Goal: Transaction & Acquisition: Purchase product/service

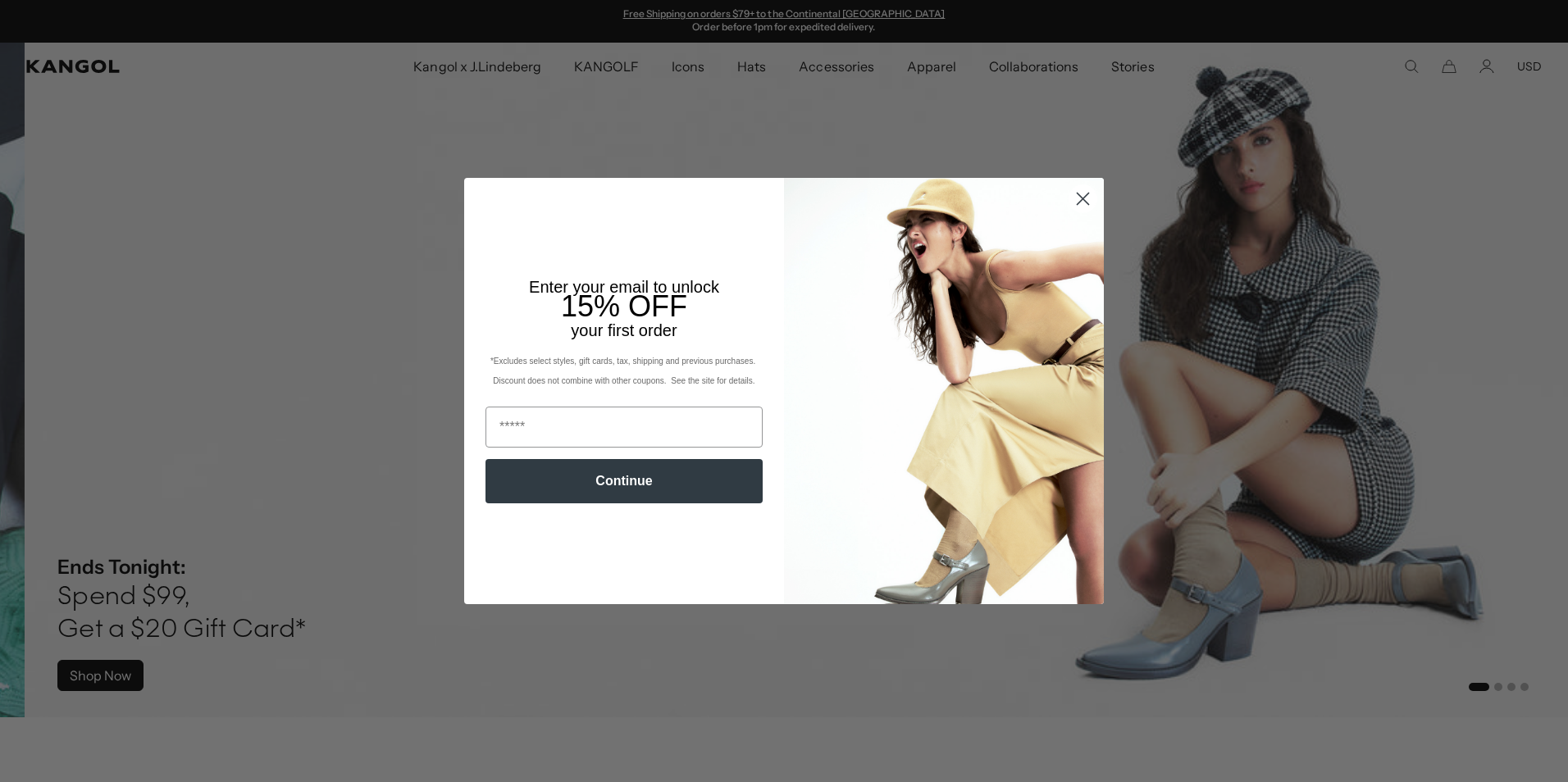
click at [1076, 203] on circle "Close dialog" at bounding box center [1083, 199] width 27 height 27
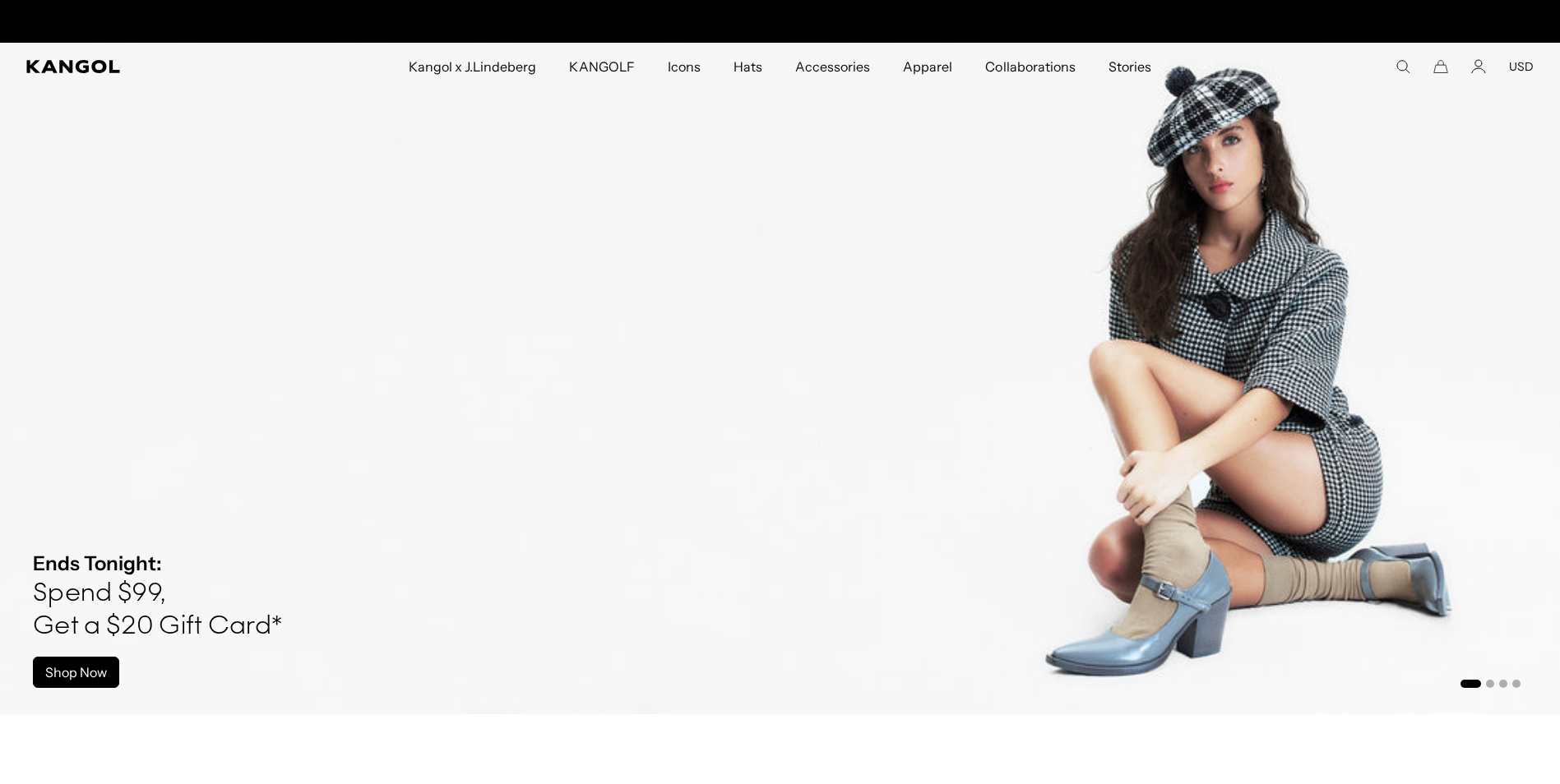
scroll to position [0, 339]
click at [1516, 69] on button "USD" at bounding box center [1521, 66] width 25 height 15
click at [1518, 122] on link "EUR" at bounding box center [1520, 120] width 23 height 15
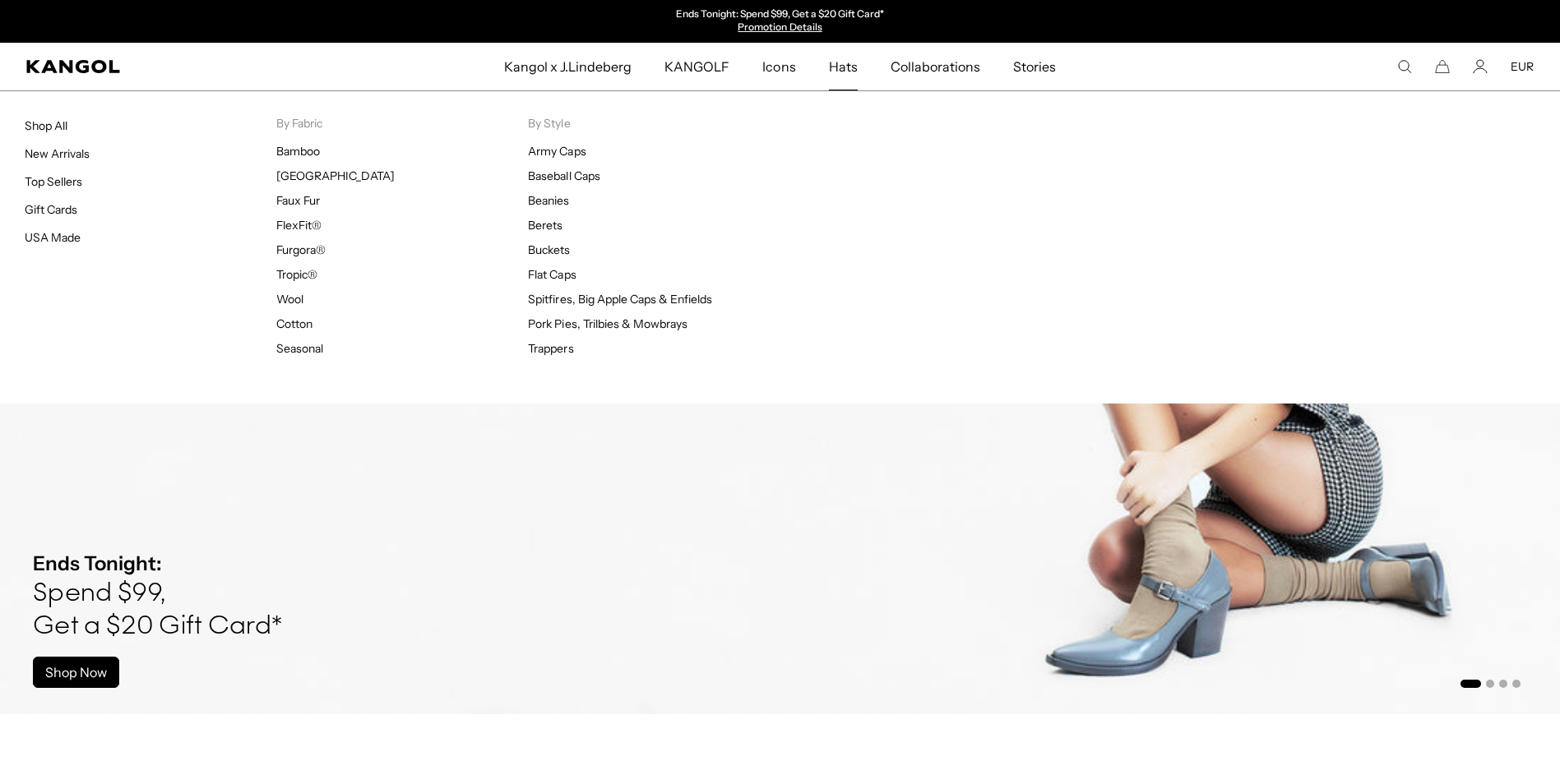
click at [837, 65] on span "Hats" at bounding box center [843, 67] width 29 height 48
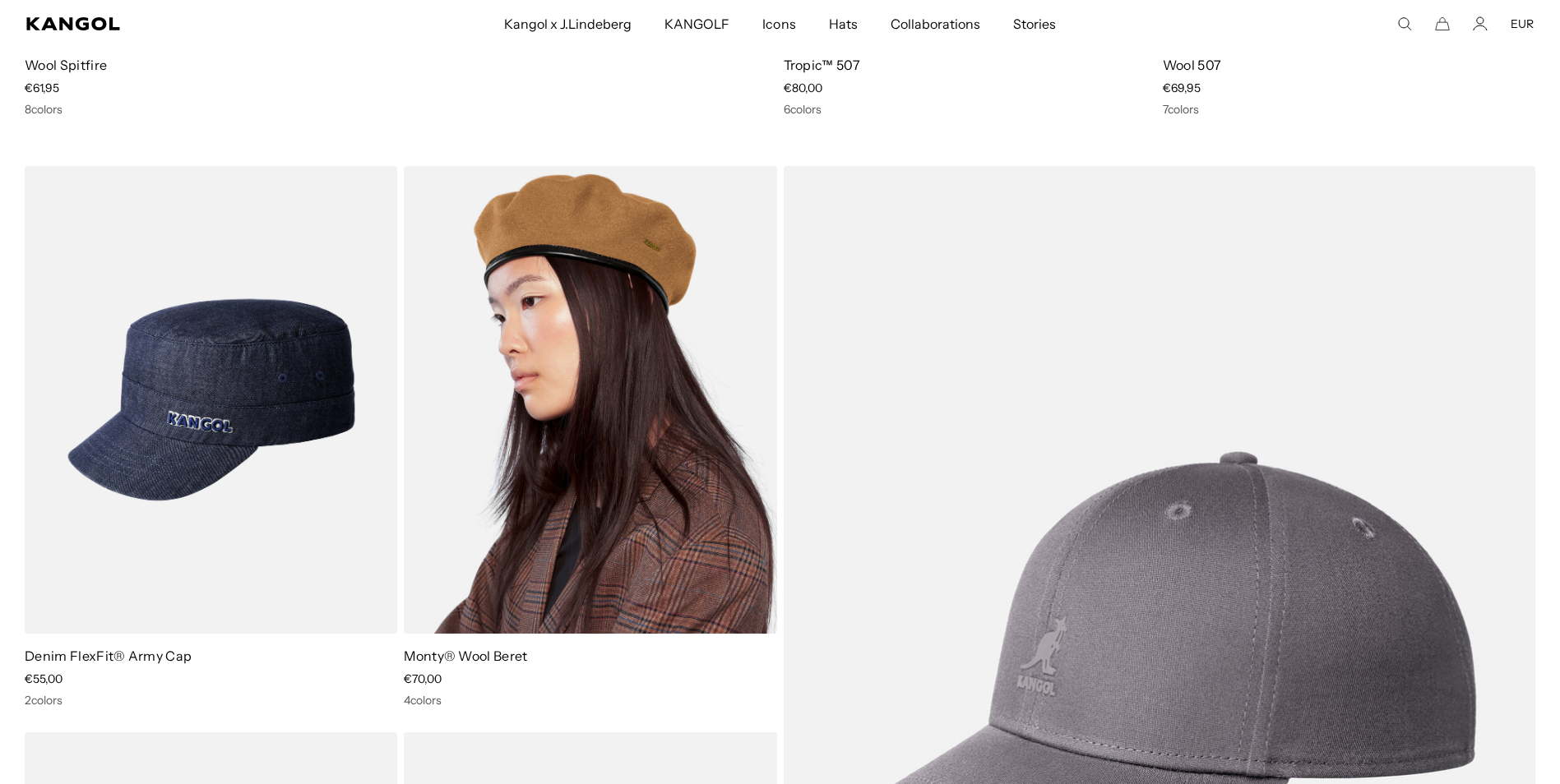
click at [550, 544] on img at bounding box center [590, 400] width 373 height 468
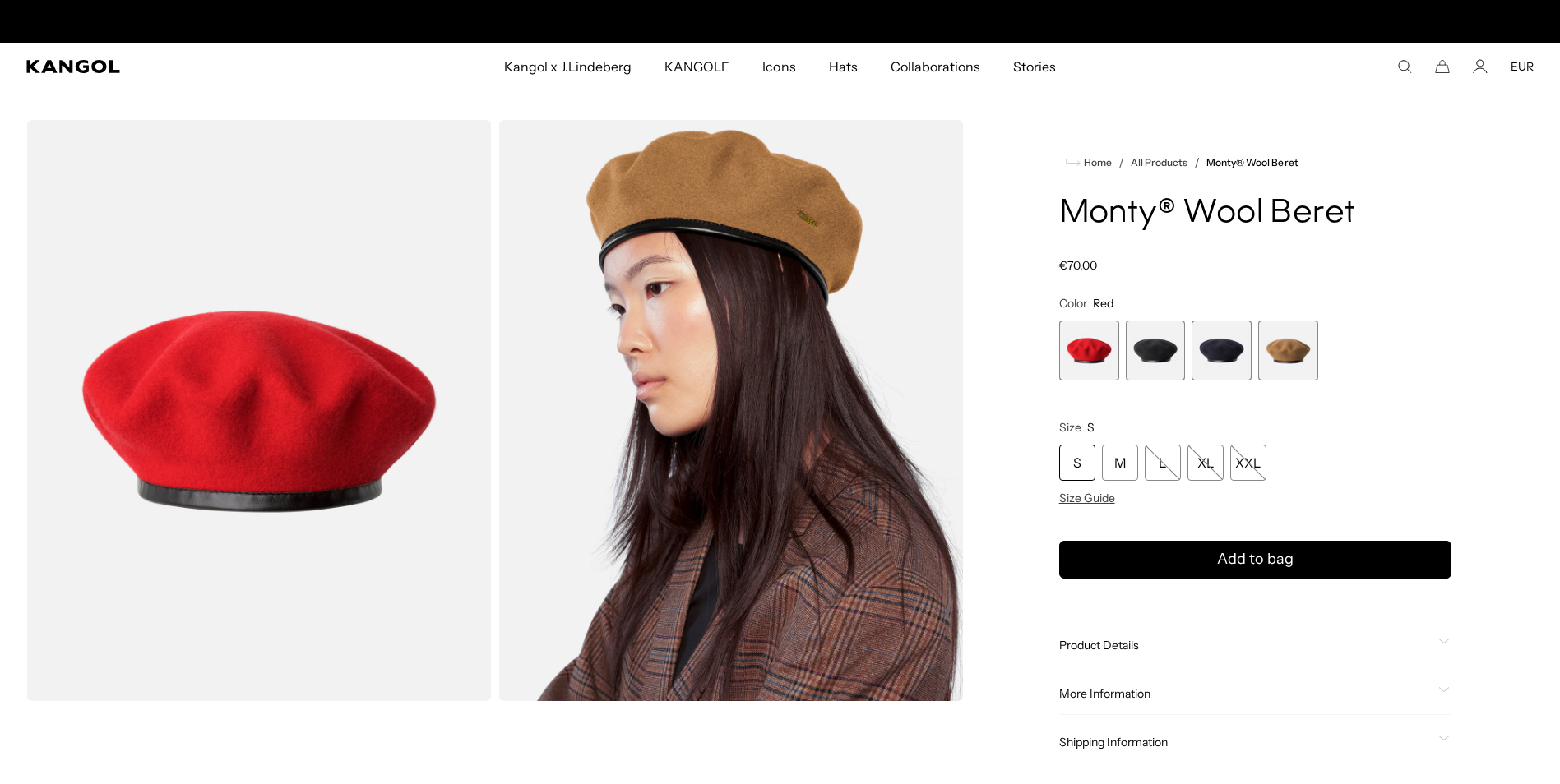
click at [1161, 363] on span "2 of 4" at bounding box center [1155, 350] width 60 height 60
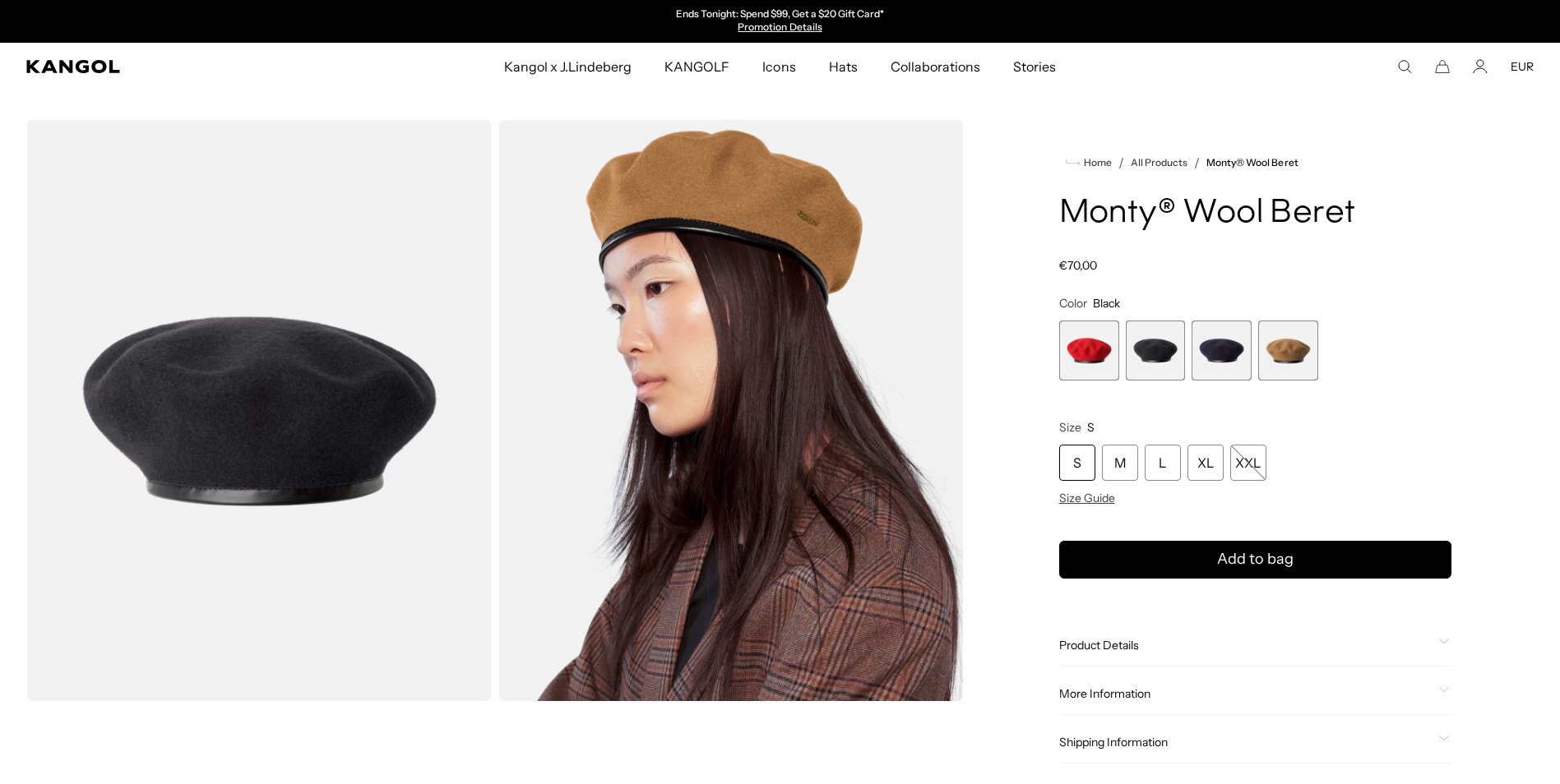
click at [1161, 351] on span "2 of 4" at bounding box center [1155, 350] width 60 height 60
click at [1228, 348] on span "3 of 4" at bounding box center [1221, 350] width 60 height 60
click at [1285, 357] on span "4 of 4" at bounding box center [1288, 350] width 60 height 60
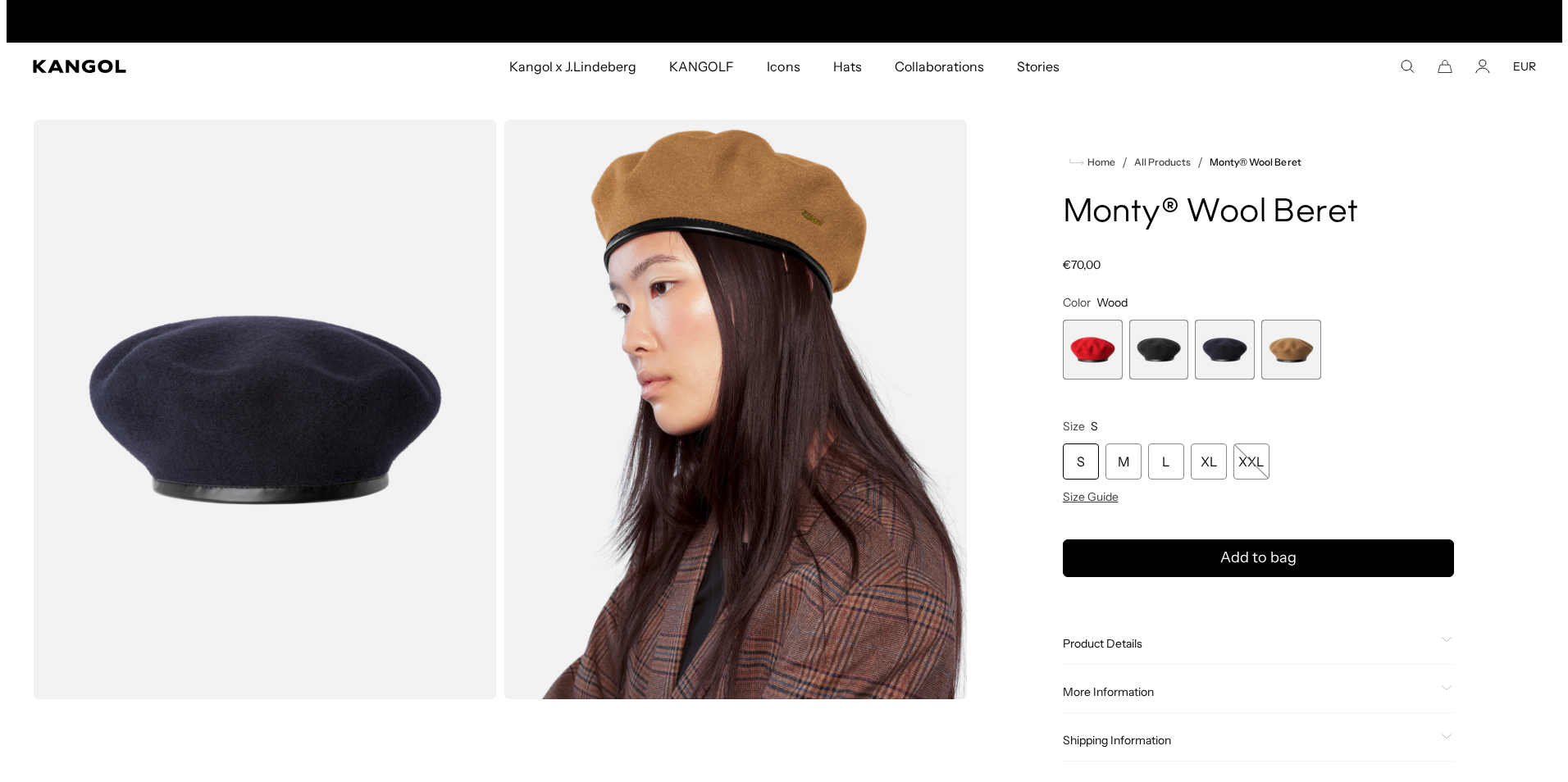
scroll to position [0, 338]
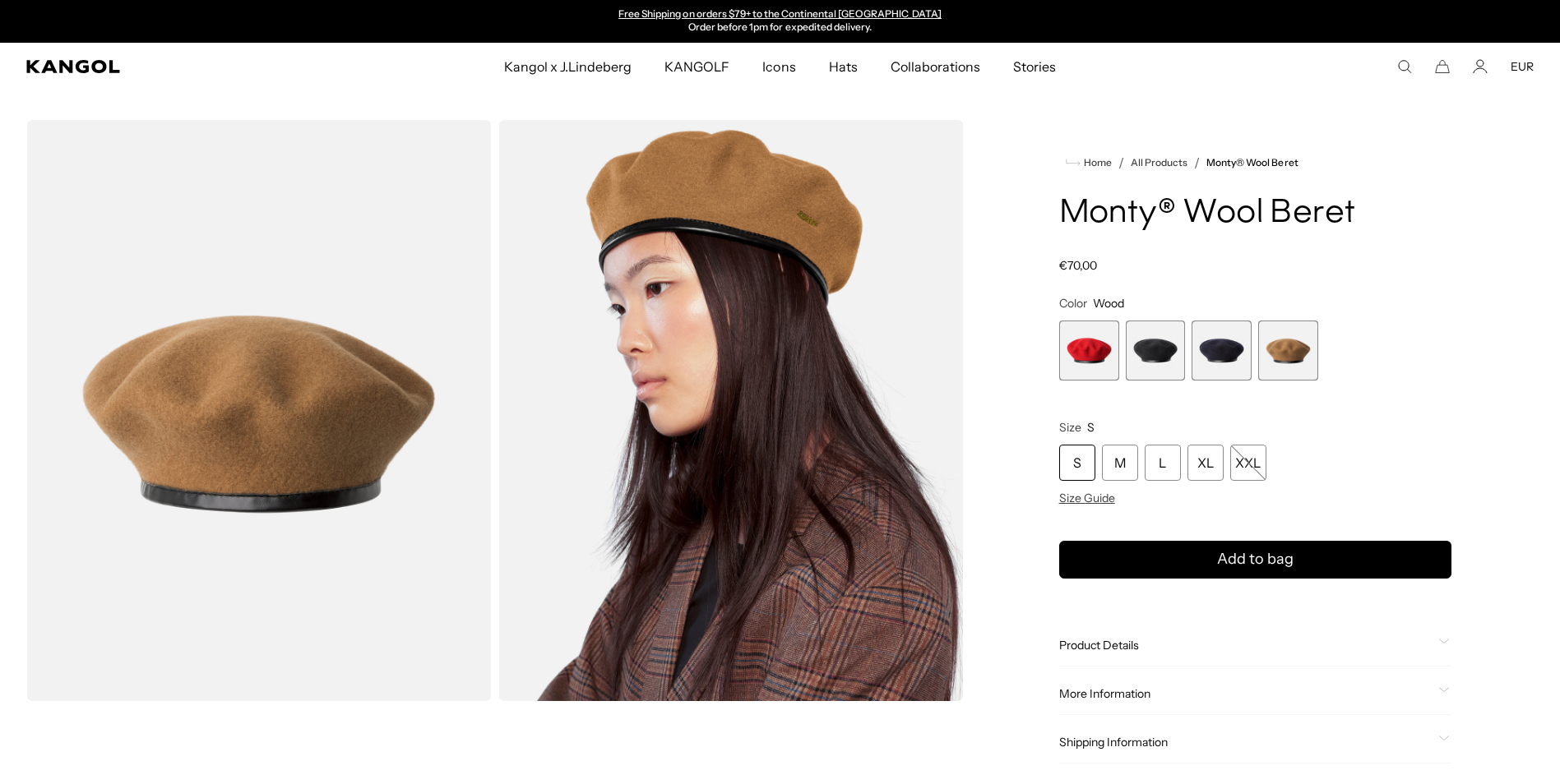
click at [748, 373] on img "Gallery Viewer" at bounding box center [730, 410] width 465 height 581
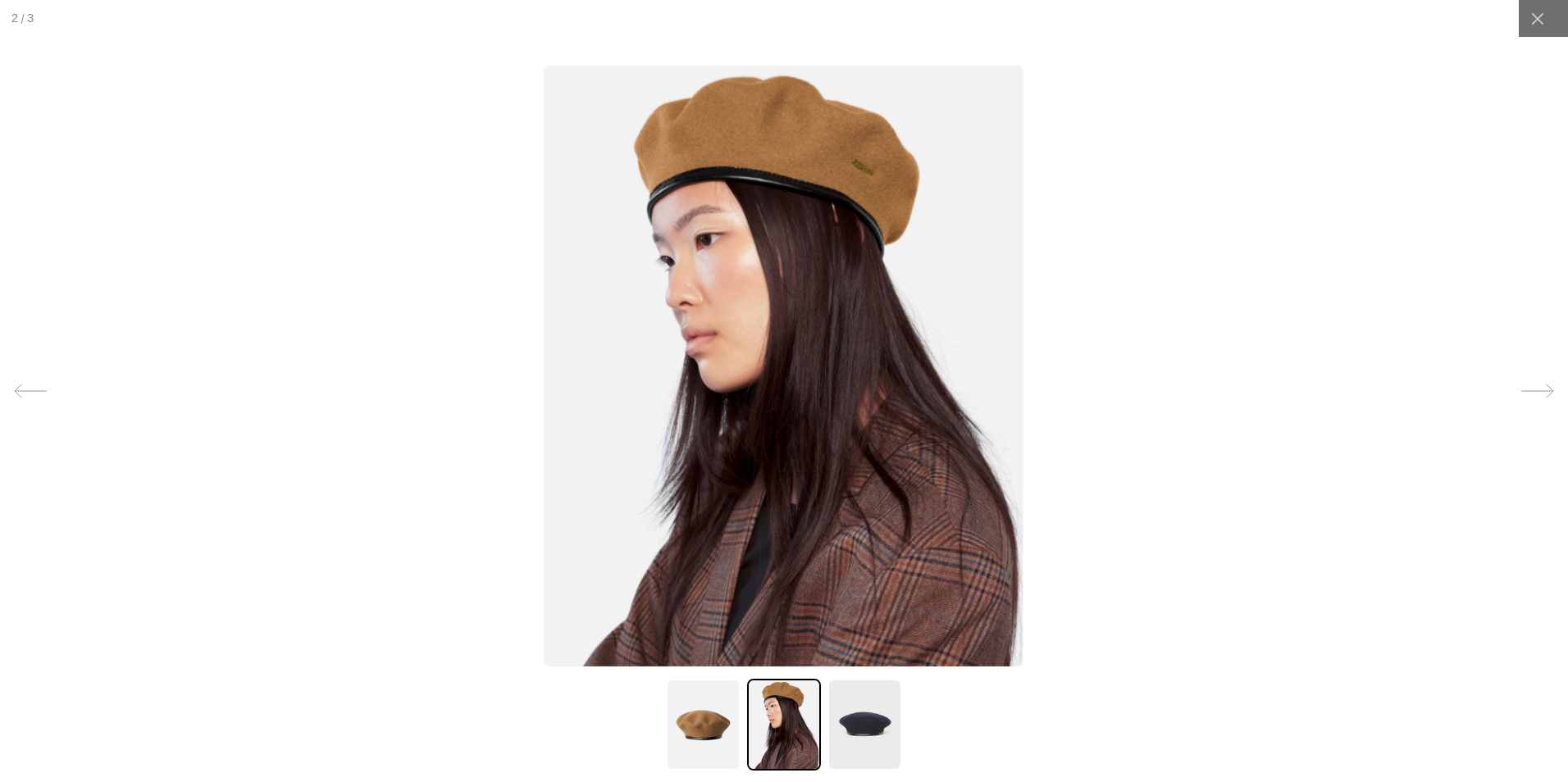
scroll to position [0, 0]
click at [852, 723] on img at bounding box center [864, 724] width 74 height 91
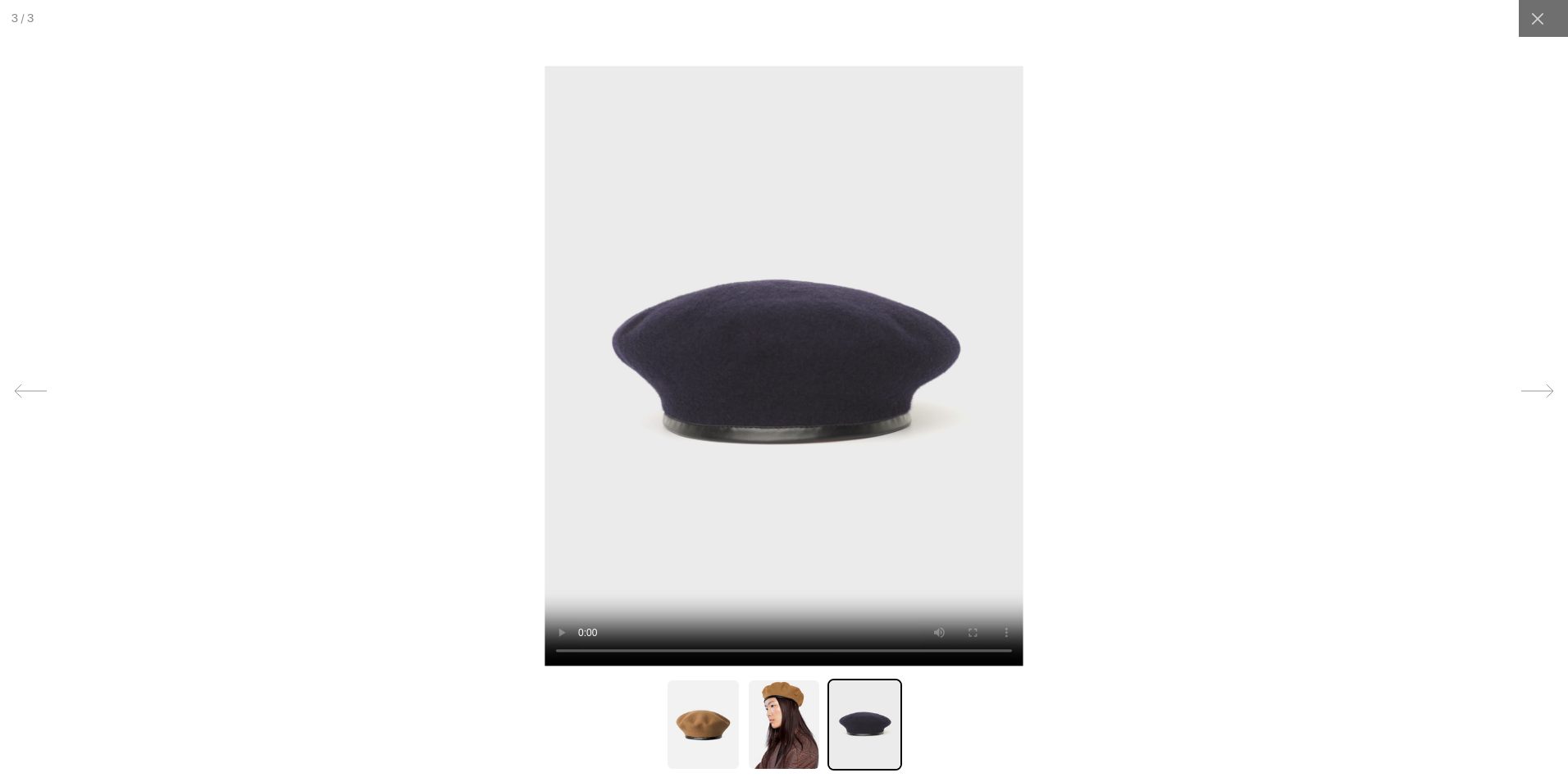
scroll to position [0, 338]
click at [681, 718] on img at bounding box center [703, 724] width 74 height 91
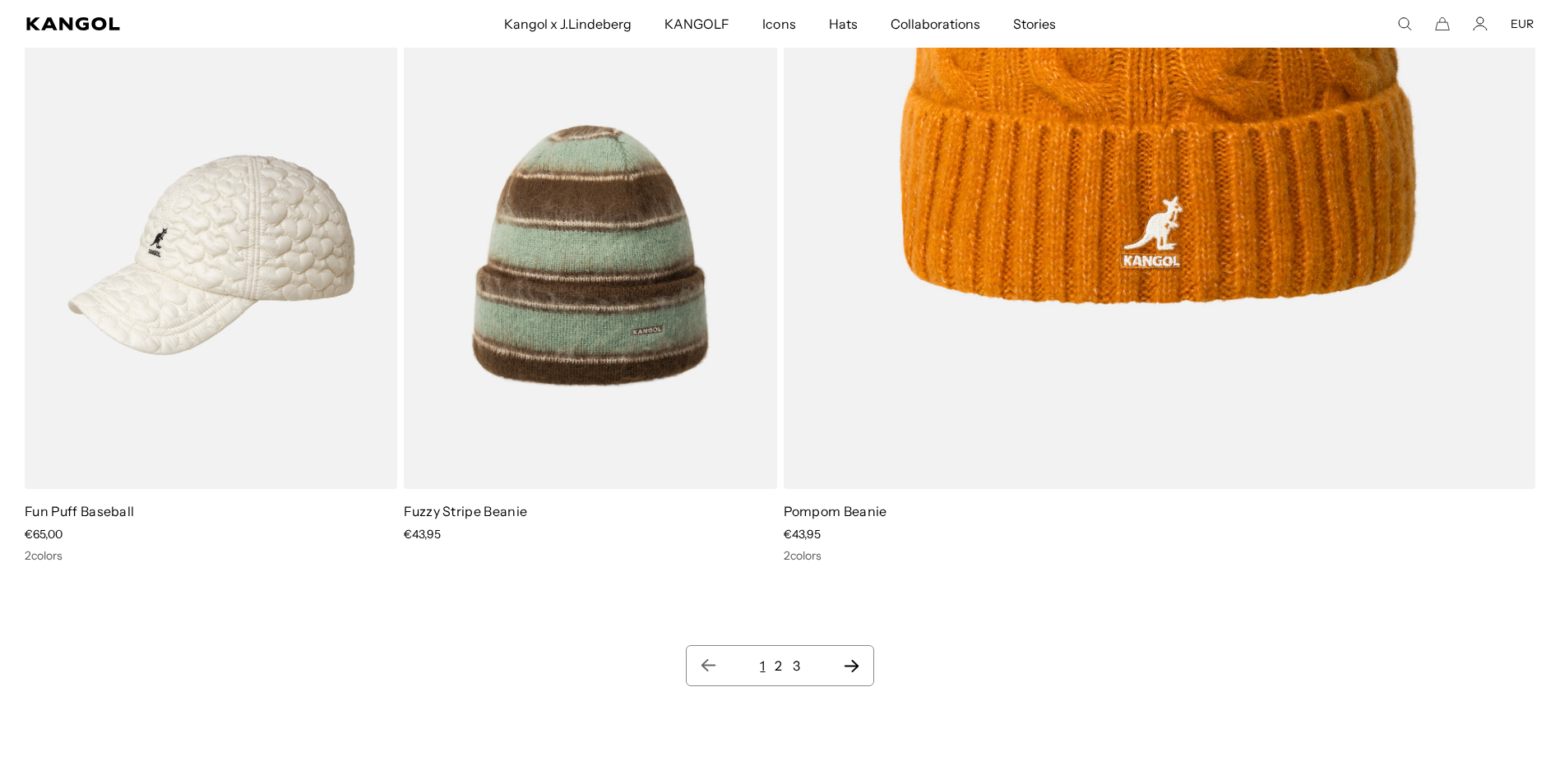
click at [857, 671] on icon "Next page" at bounding box center [851, 665] width 17 height 16
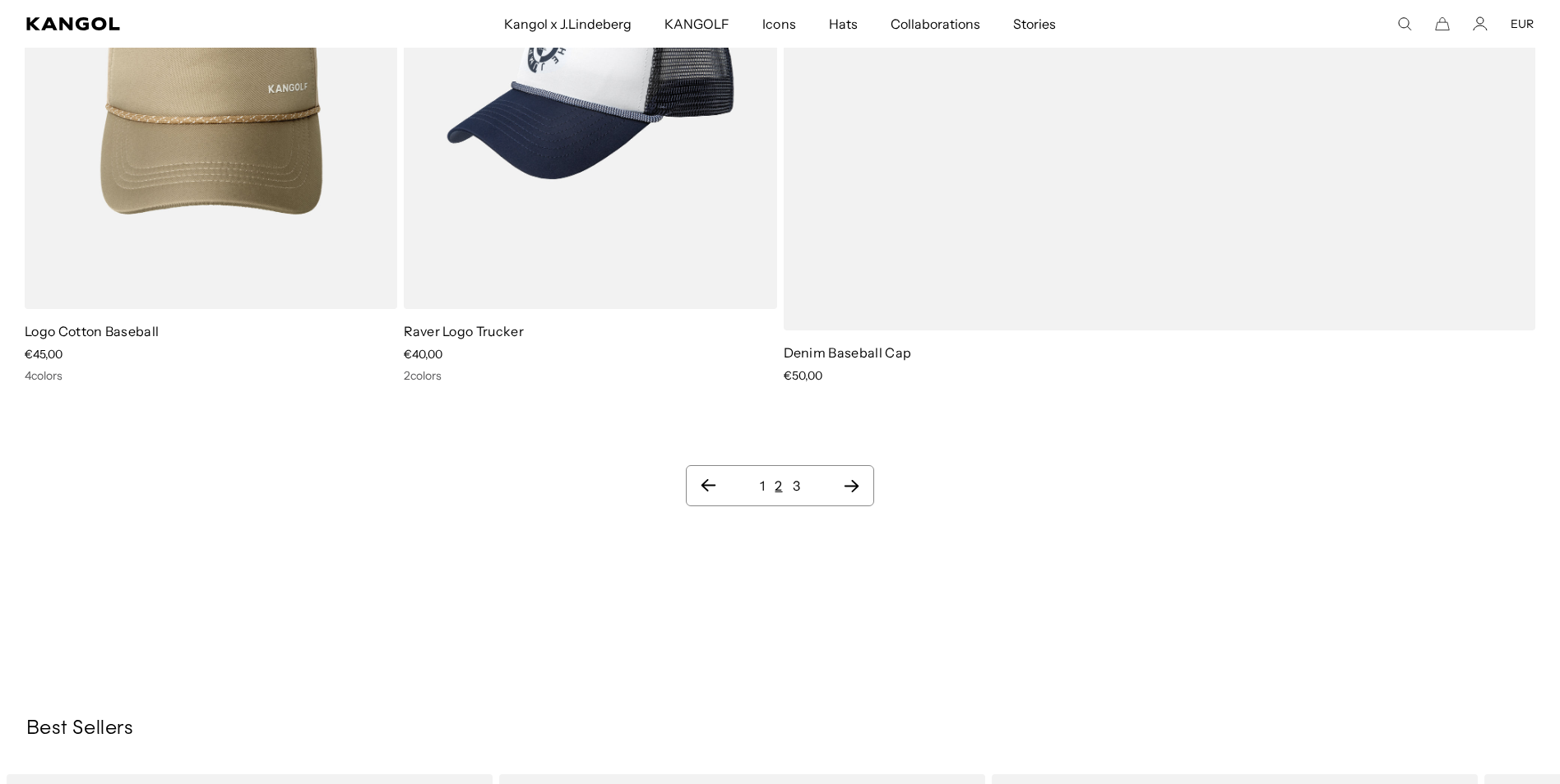
click at [850, 482] on icon "Next page" at bounding box center [851, 485] width 17 height 16
